Goal: Task Accomplishment & Management: Manage account settings

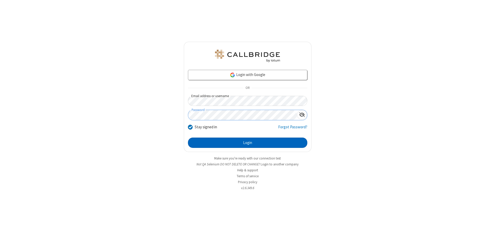
click at [248, 143] on button "Login" at bounding box center [247, 143] width 119 height 10
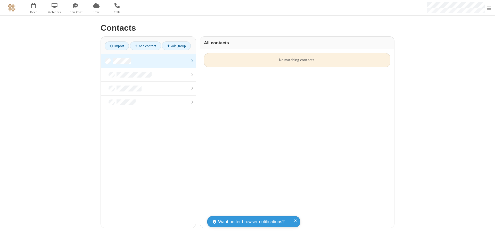
click at [148, 61] on link at bounding box center [148, 61] width 95 height 14
click at [145, 46] on link "Add contact" at bounding box center [145, 46] width 31 height 9
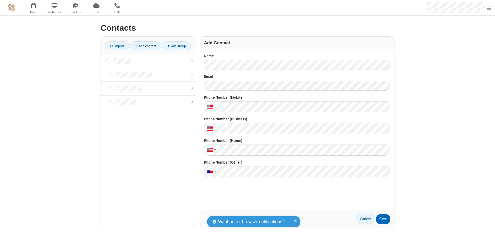
click at [383, 219] on button "Save" at bounding box center [383, 219] width 14 height 10
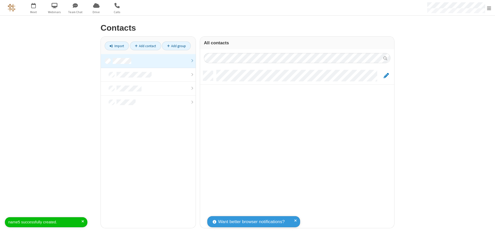
scroll to position [157, 190]
